Goal: Find specific page/section: Find specific page/section

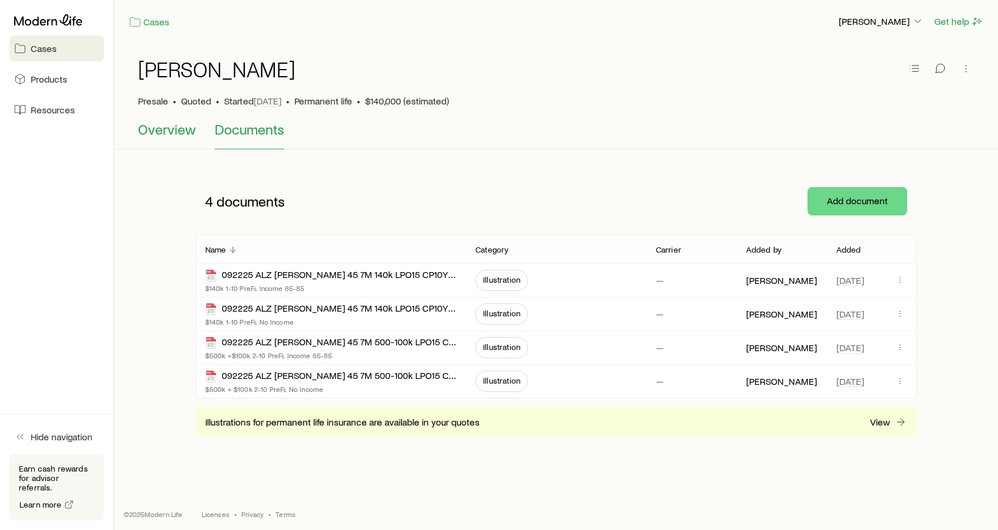
click at [169, 131] on span "Overview" at bounding box center [167, 129] width 58 height 17
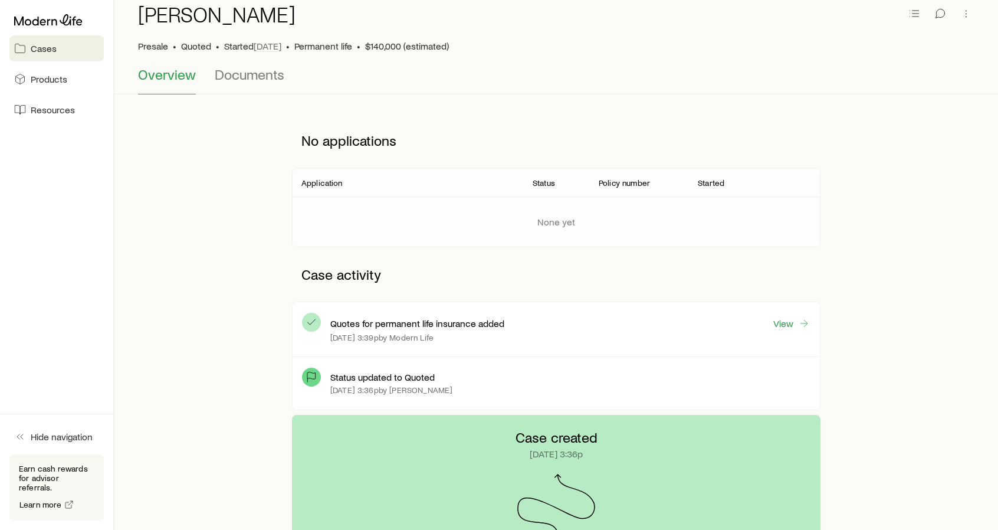
scroll to position [118, 0]
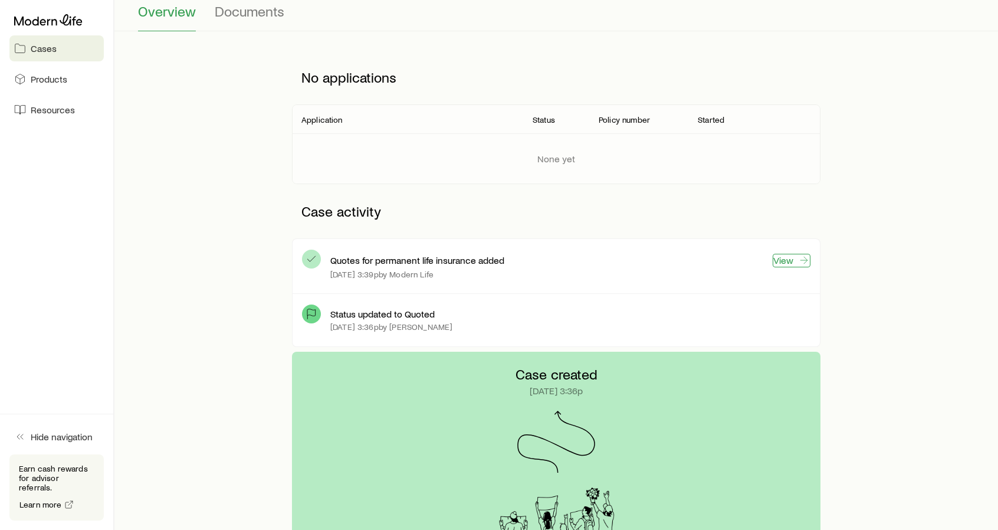
click at [784, 257] on link "View" at bounding box center [792, 261] width 38 height 14
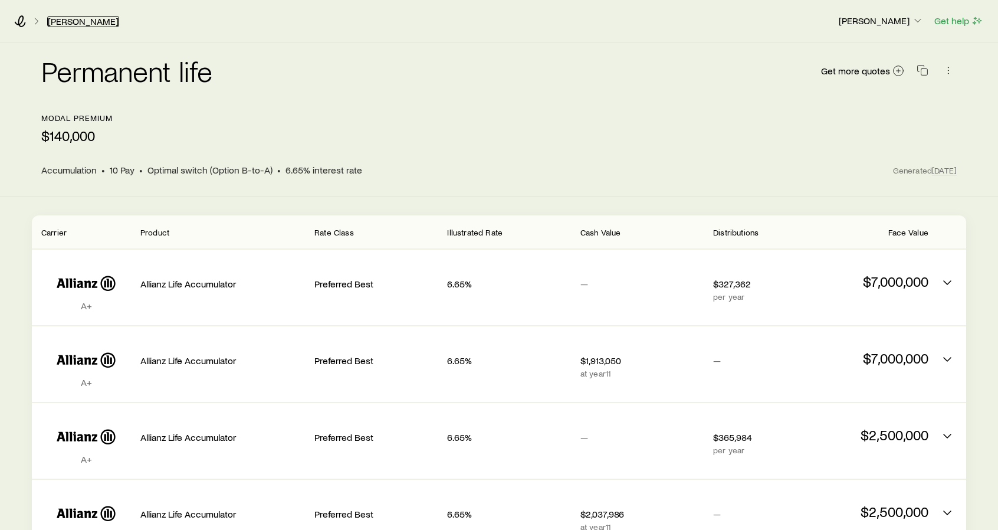
click at [86, 19] on link "[PERSON_NAME]" at bounding box center [83, 21] width 72 height 11
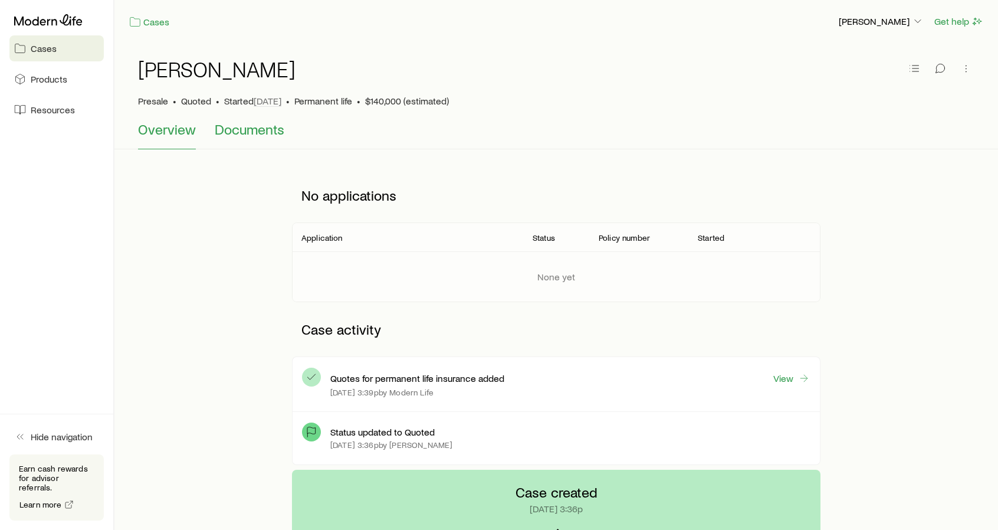
click at [244, 136] on span "Documents" at bounding box center [250, 129] width 70 height 17
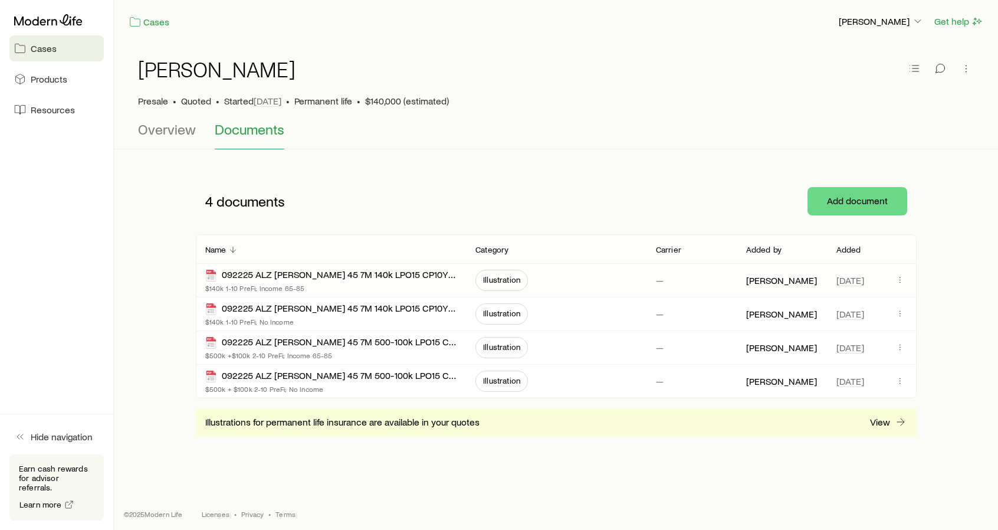
click at [505, 284] on span "Illustration" at bounding box center [502, 280] width 53 height 21
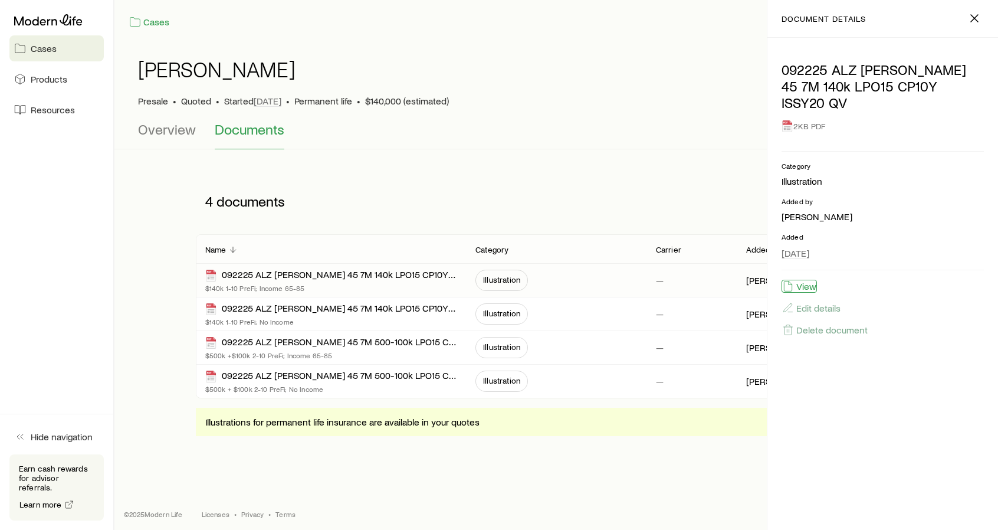
click at [807, 280] on button "View" at bounding box center [799, 286] width 35 height 13
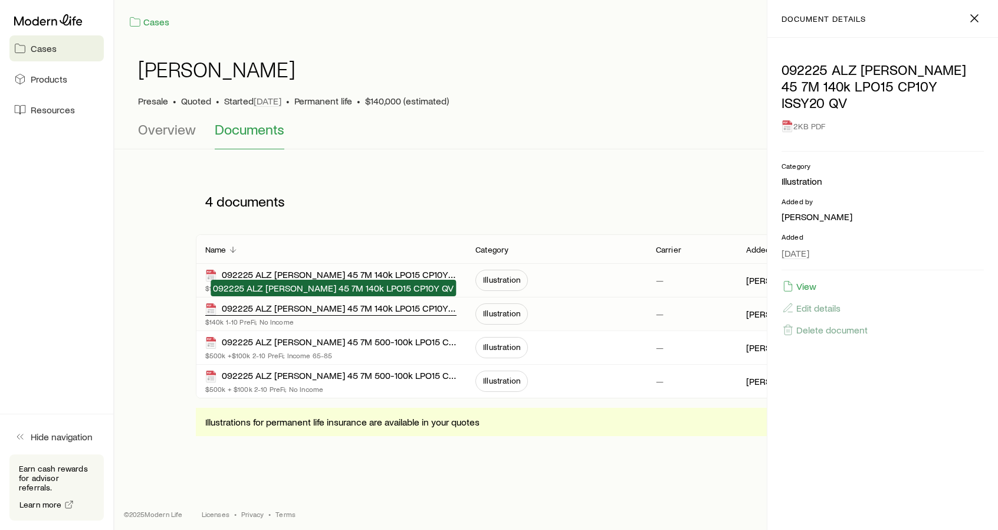
click at [320, 312] on div "092225 ALZ [PERSON_NAME] 45 7M 140k LPO15 CP10Y QV" at bounding box center [331, 309] width 252 height 14
